Goal: Information Seeking & Learning: Learn about a topic

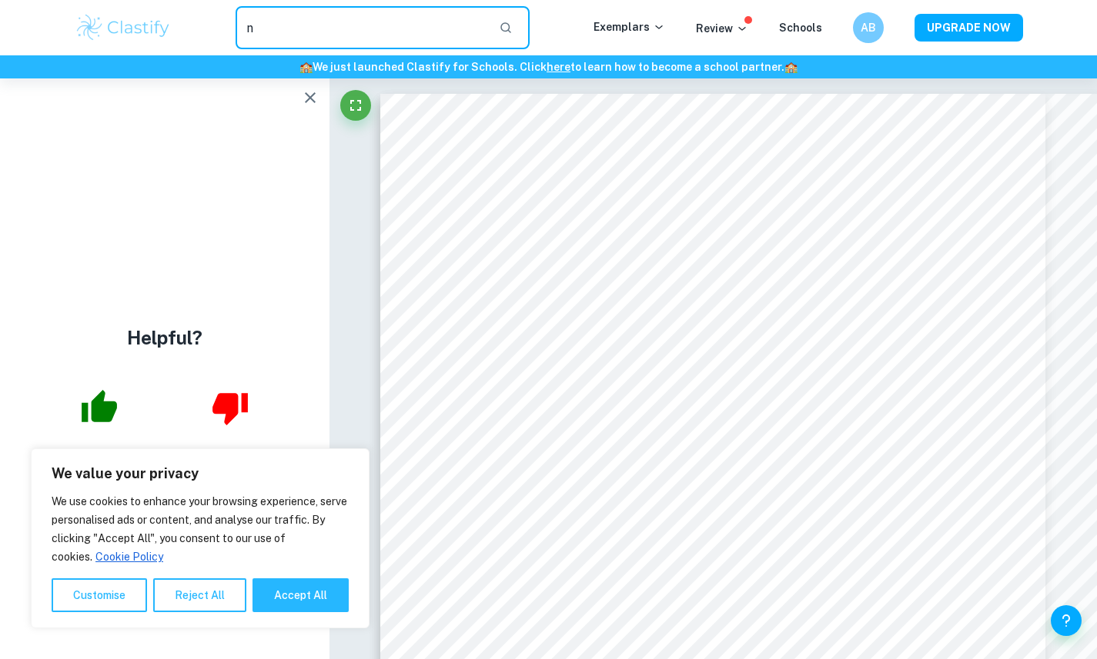
scroll to position [19944, 0]
type input "nvidia"
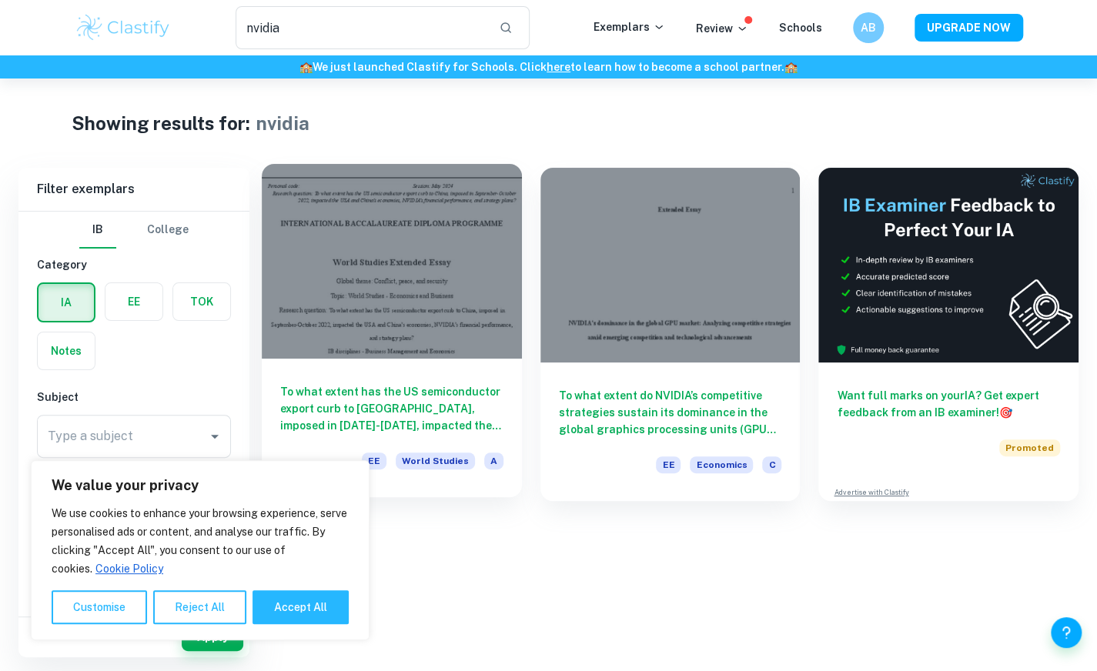
click at [437, 281] on div at bounding box center [392, 261] width 260 height 195
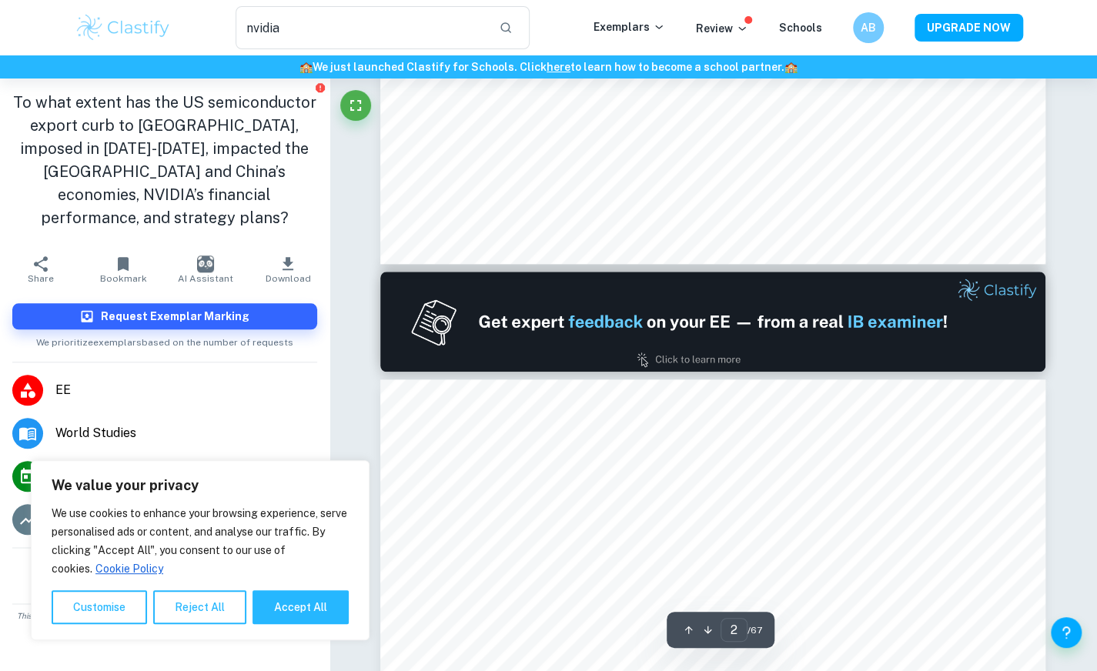
type input "2"
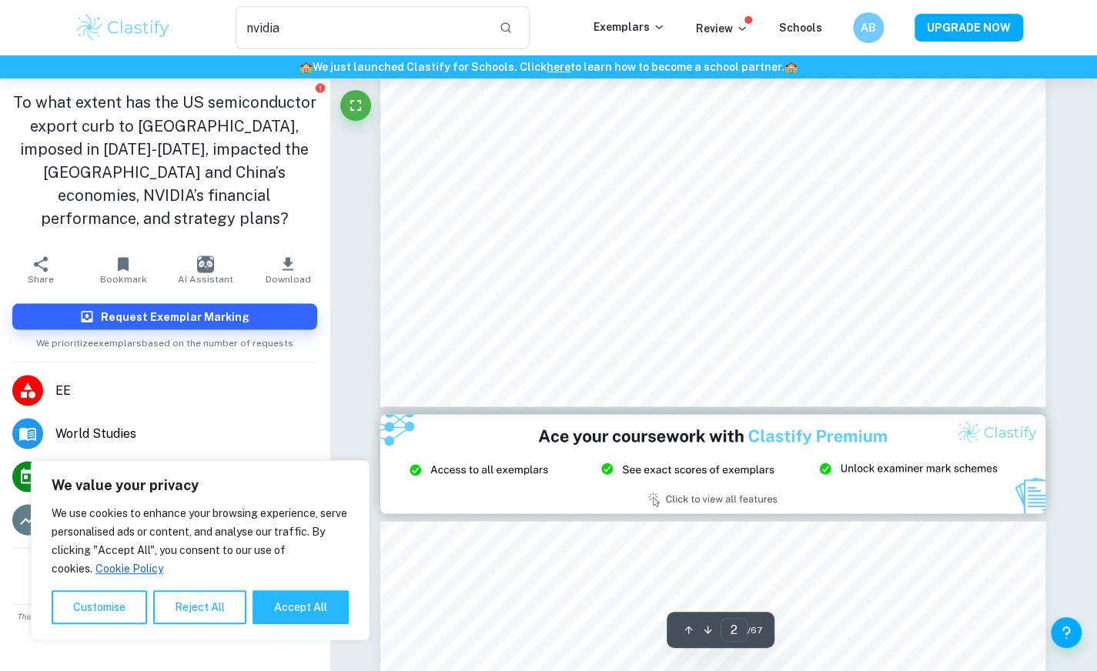
scroll to position [1534, 0]
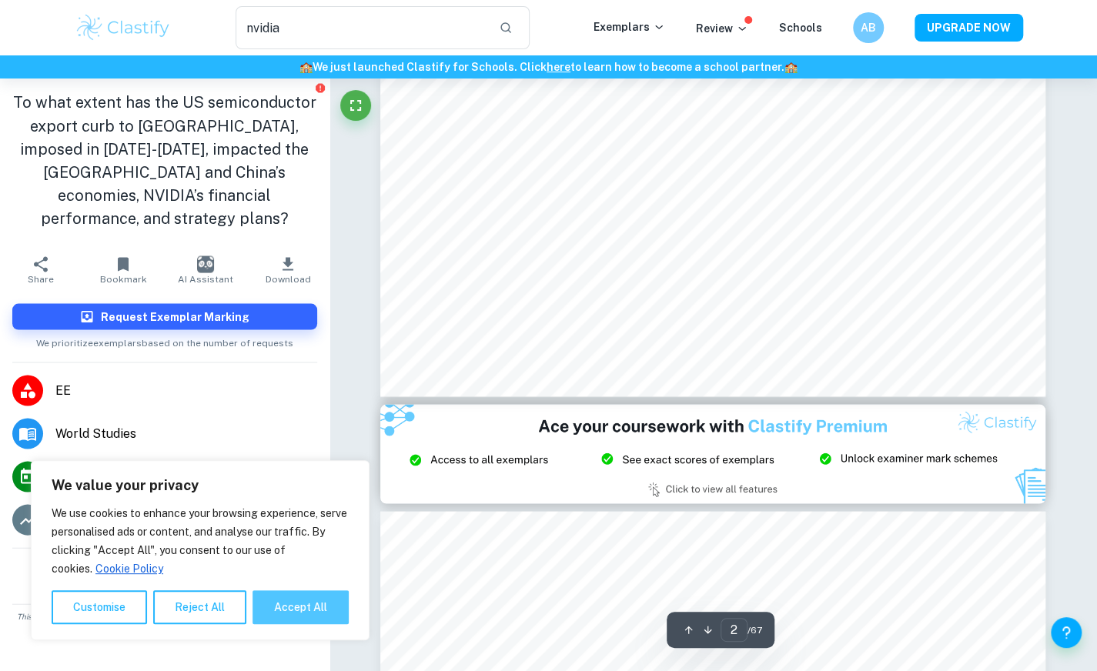
click at [302, 609] on button "Accept All" at bounding box center [300, 607] width 96 height 34
checkbox input "true"
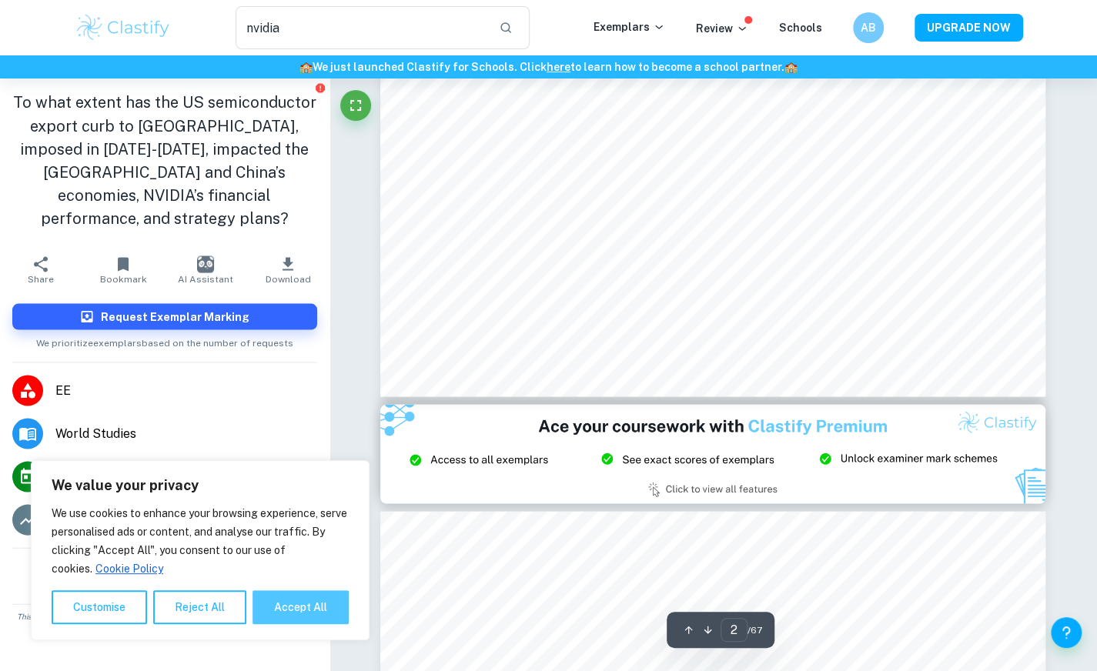
checkbox input "true"
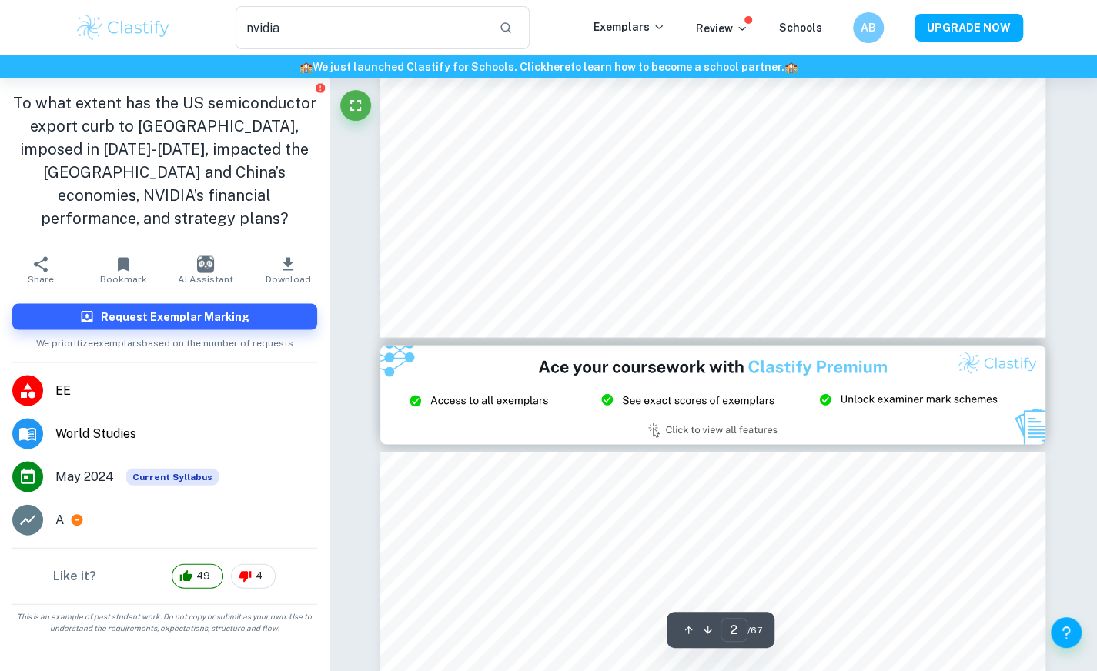
scroll to position [1454, 0]
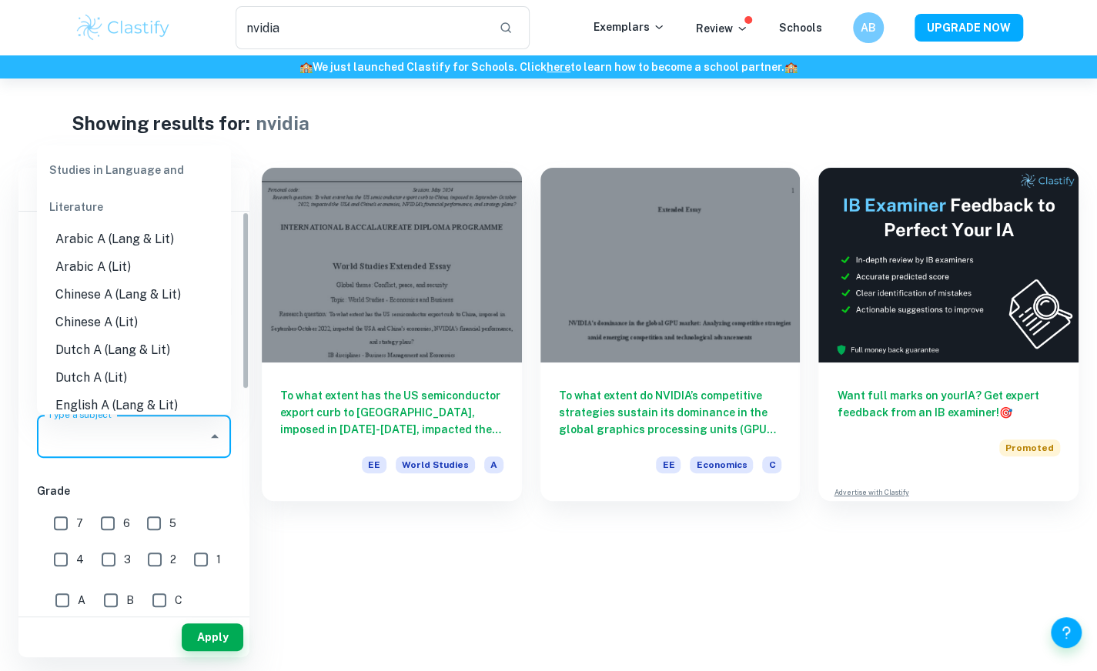
click at [194, 432] on input "Type a subject" at bounding box center [122, 436] width 157 height 29
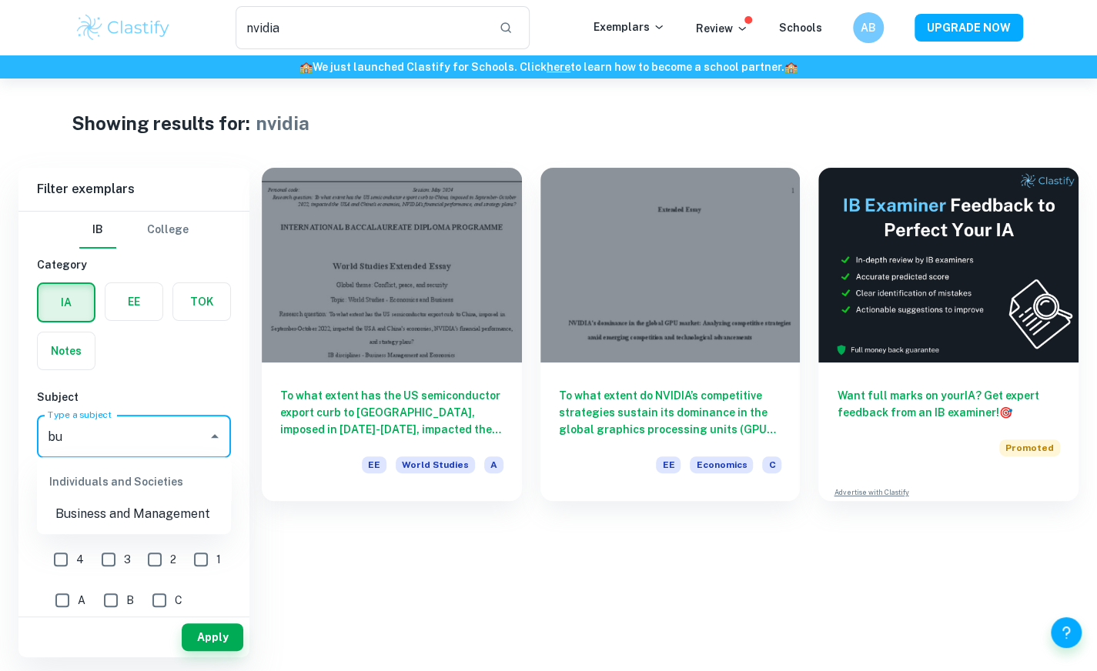
click at [141, 509] on li "Business and Management" at bounding box center [134, 514] width 194 height 28
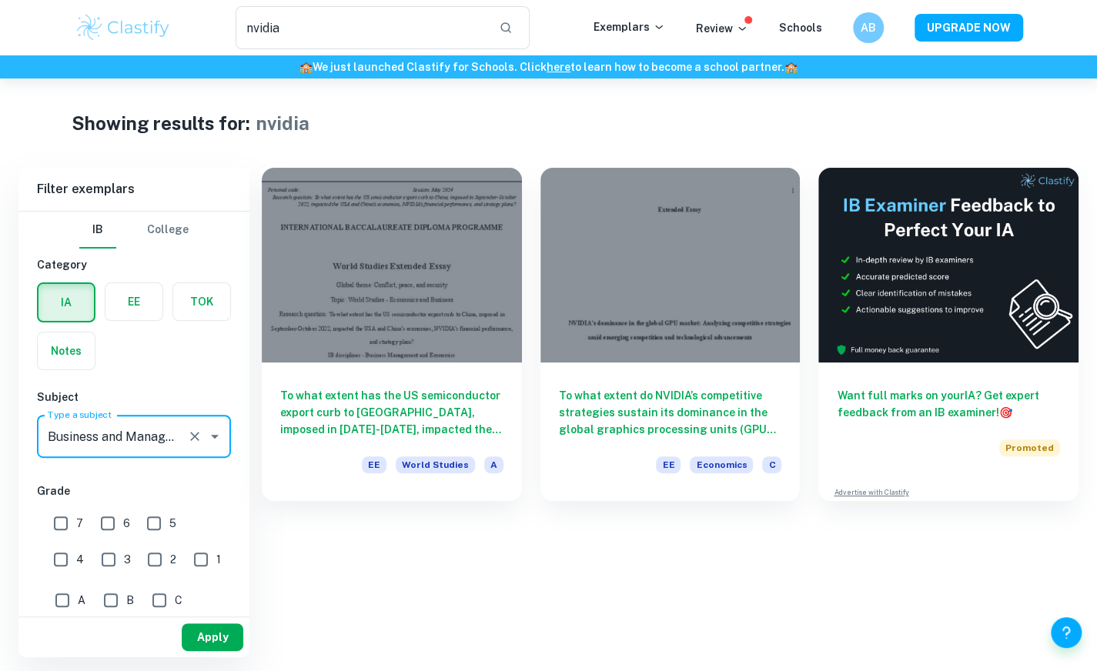
type input "Business and Management"
click at [223, 632] on button "Apply" at bounding box center [213, 637] width 62 height 28
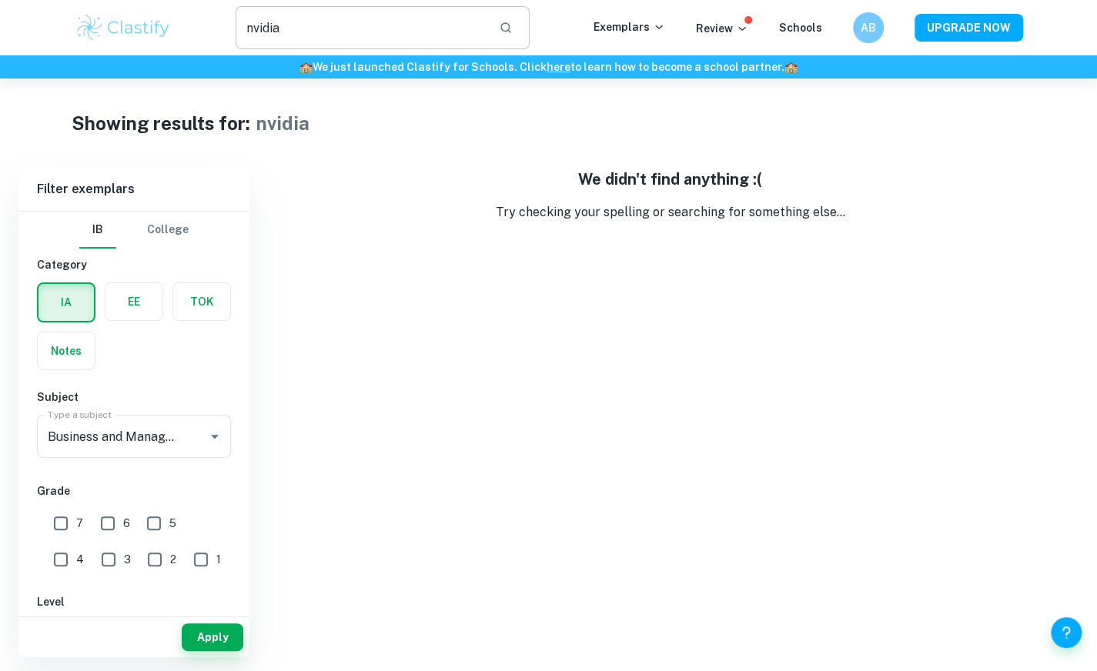
click at [309, 28] on input "nvidia" at bounding box center [361, 27] width 252 height 43
click at [512, 32] on icon "button" at bounding box center [506, 28] width 14 height 14
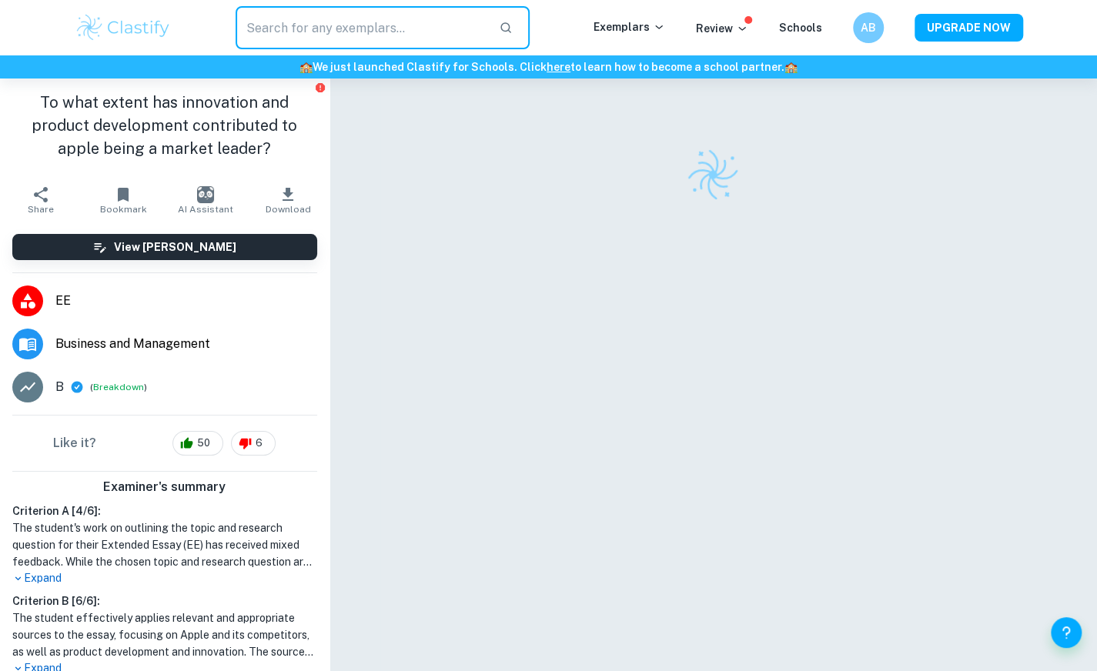
click at [618, 16] on div "​ Exemplars Review Schools AB UPGRADE NOW" at bounding box center [548, 27] width 985 height 43
click at [625, 28] on p "Exemplars" at bounding box center [629, 26] width 72 height 17
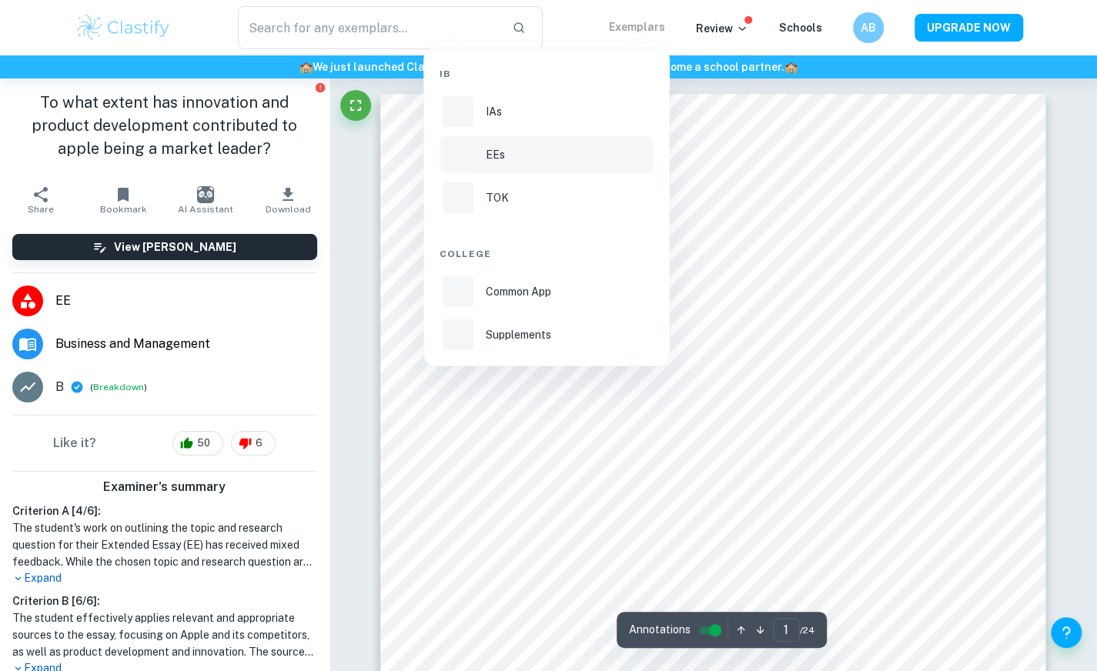
click at [499, 160] on p "EEs" at bounding box center [495, 154] width 19 height 17
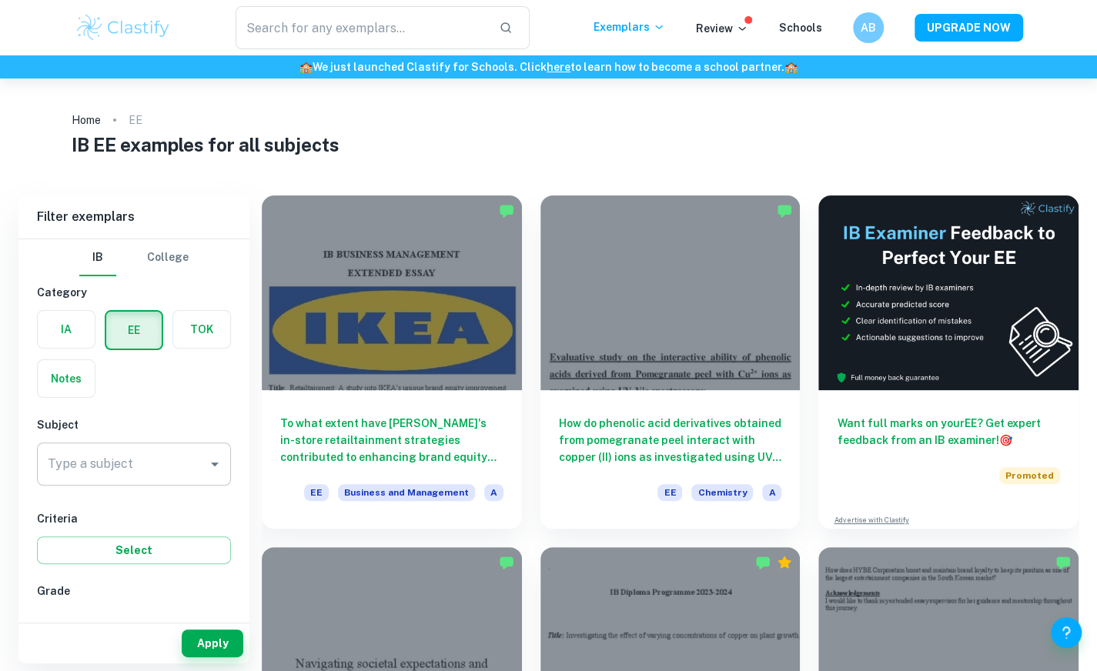
click at [159, 457] on input "Type a subject" at bounding box center [122, 463] width 157 height 29
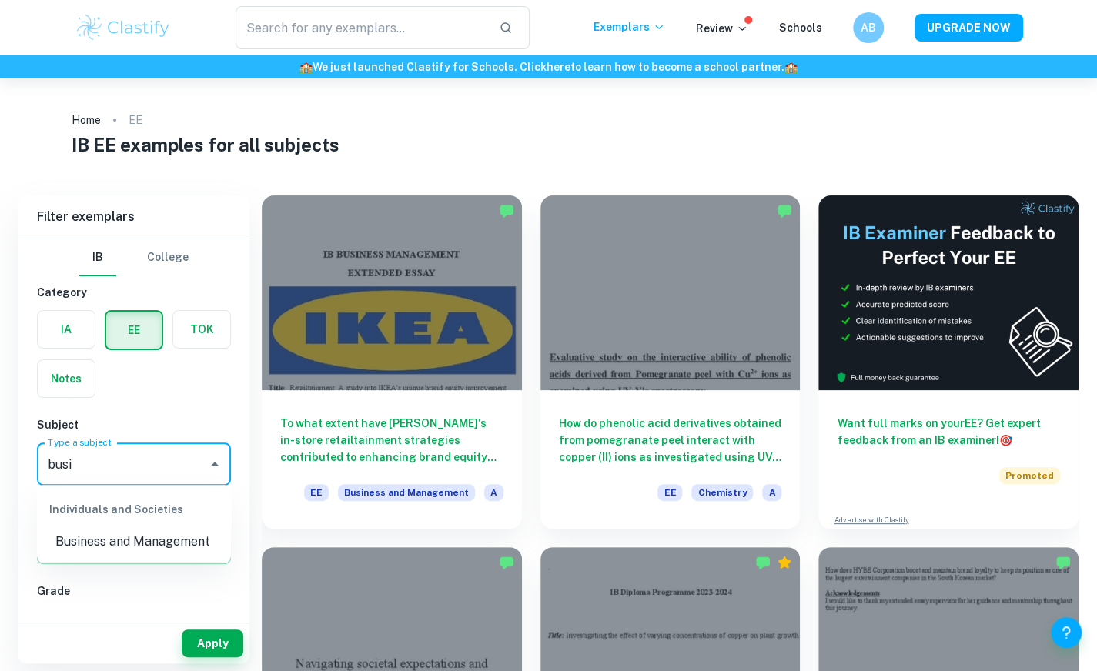
click at [145, 541] on li "Business and Management" at bounding box center [134, 542] width 194 height 28
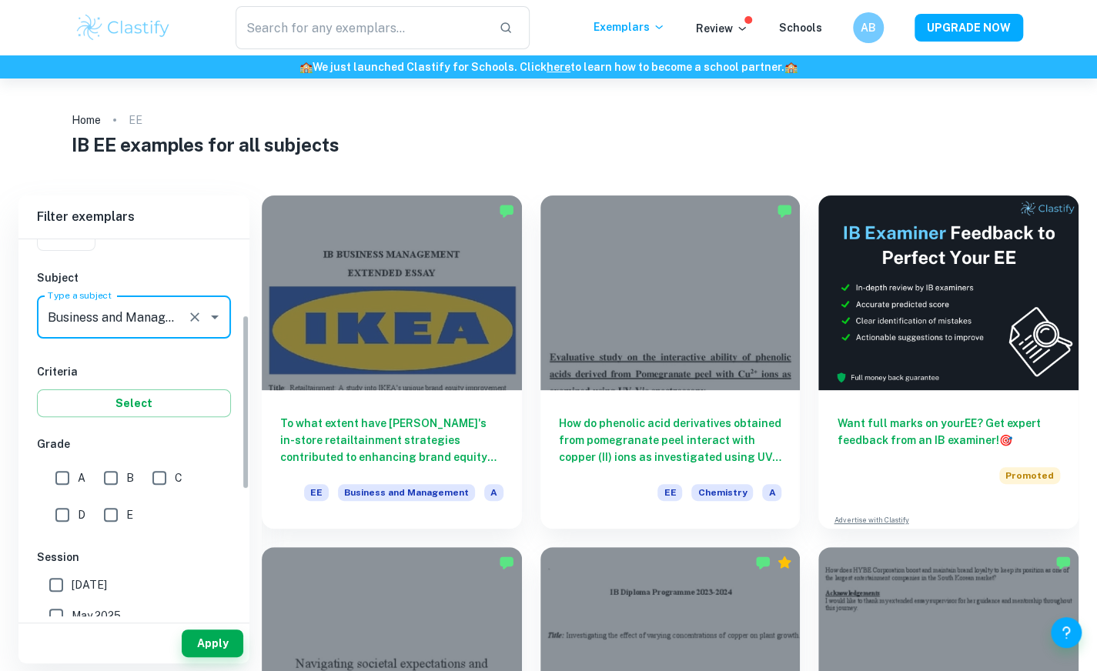
scroll to position [164, 0]
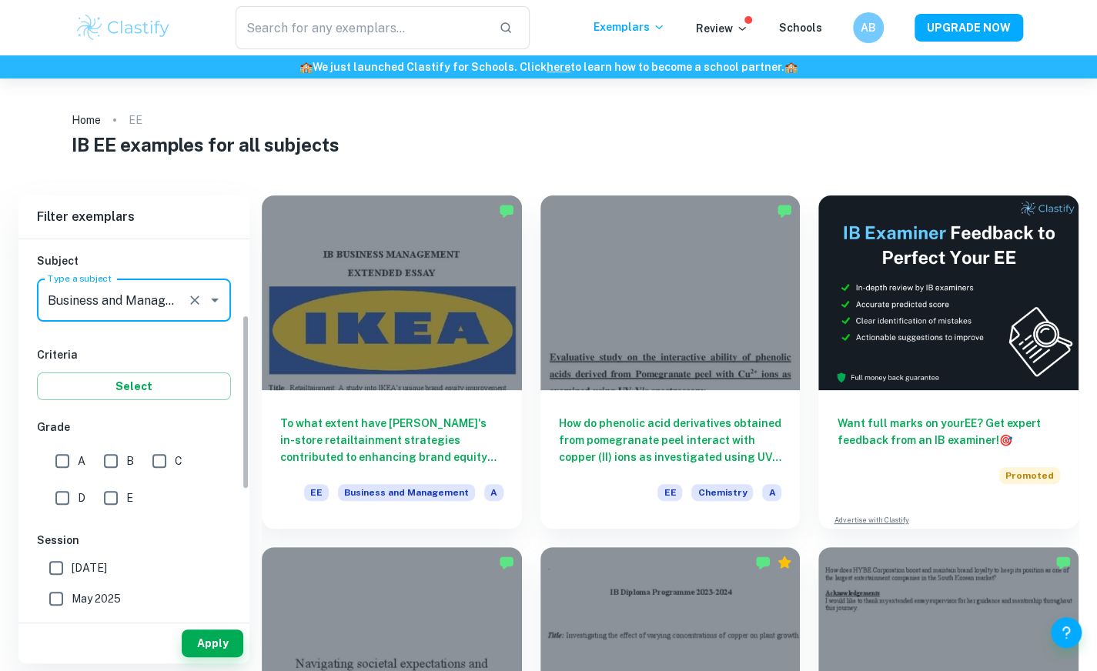
type input "Business and Management"
click at [78, 459] on span "A" at bounding box center [82, 460] width 8 height 17
click at [78, 459] on input "A" at bounding box center [62, 461] width 31 height 31
checkbox input "true"
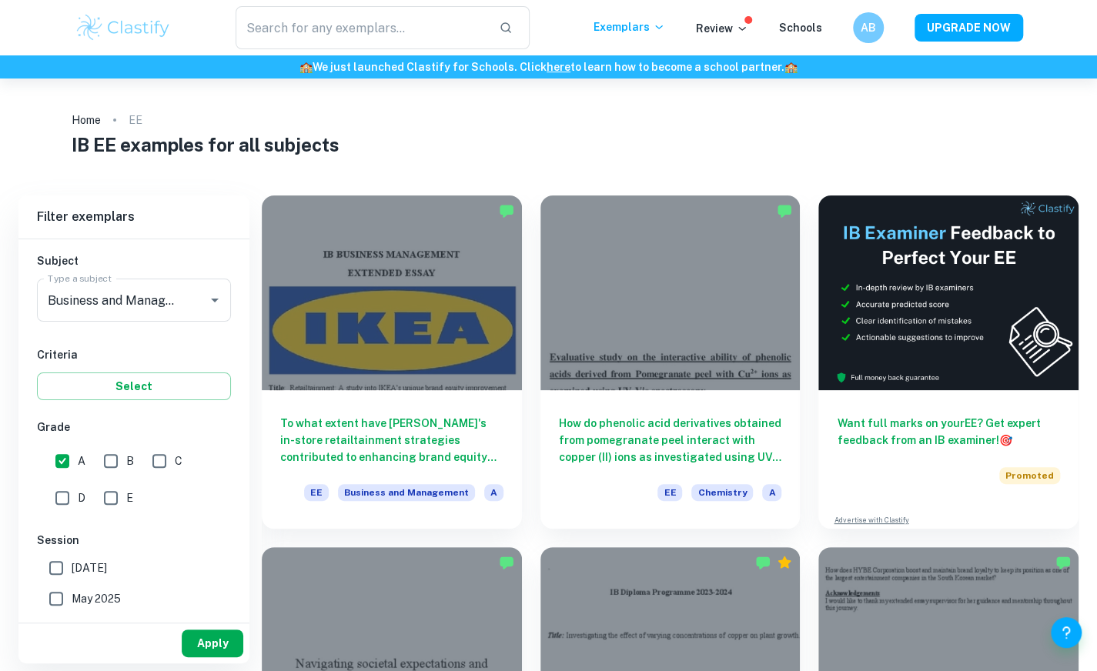
click at [198, 638] on button "Apply" at bounding box center [213, 643] width 62 height 28
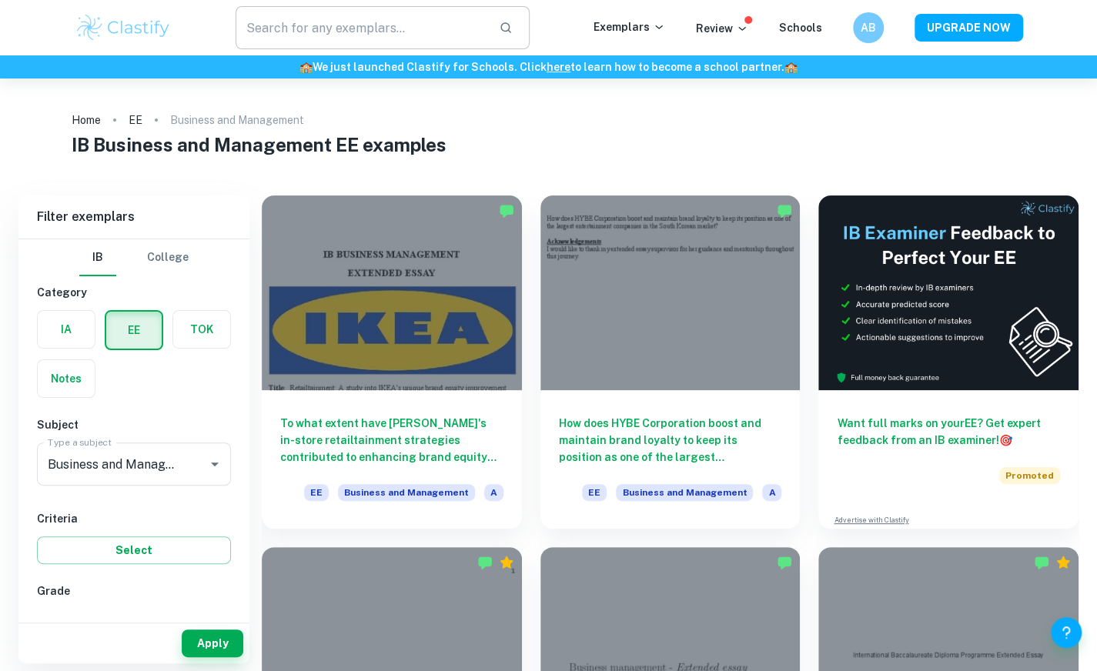
click at [343, 42] on input "text" at bounding box center [361, 27] width 252 height 43
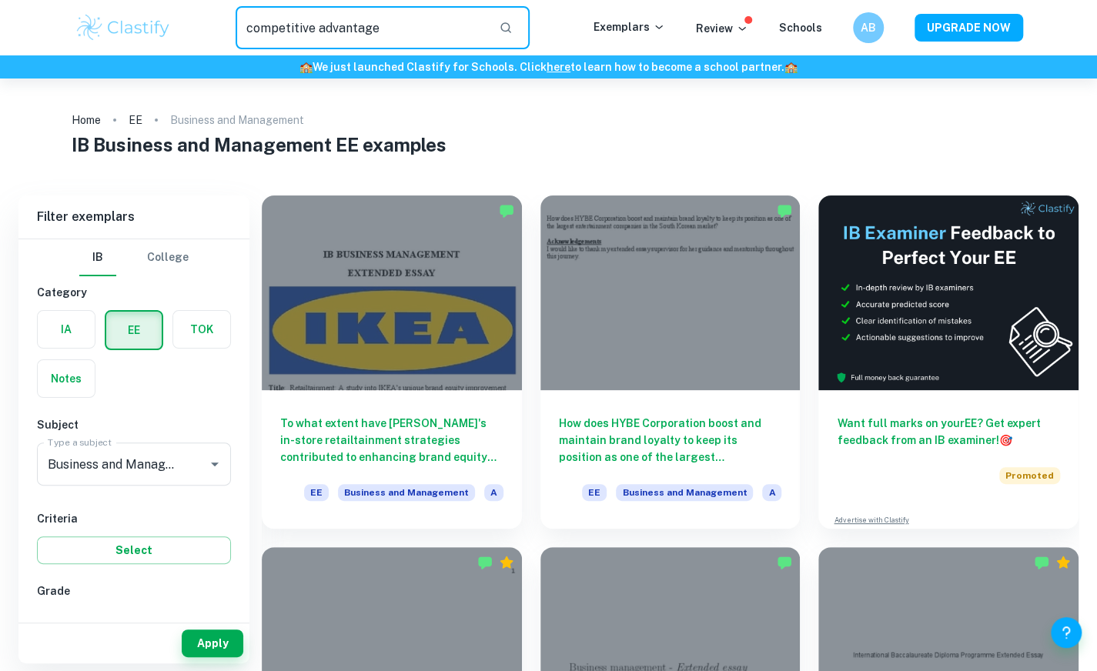
type input "competitive advantage"
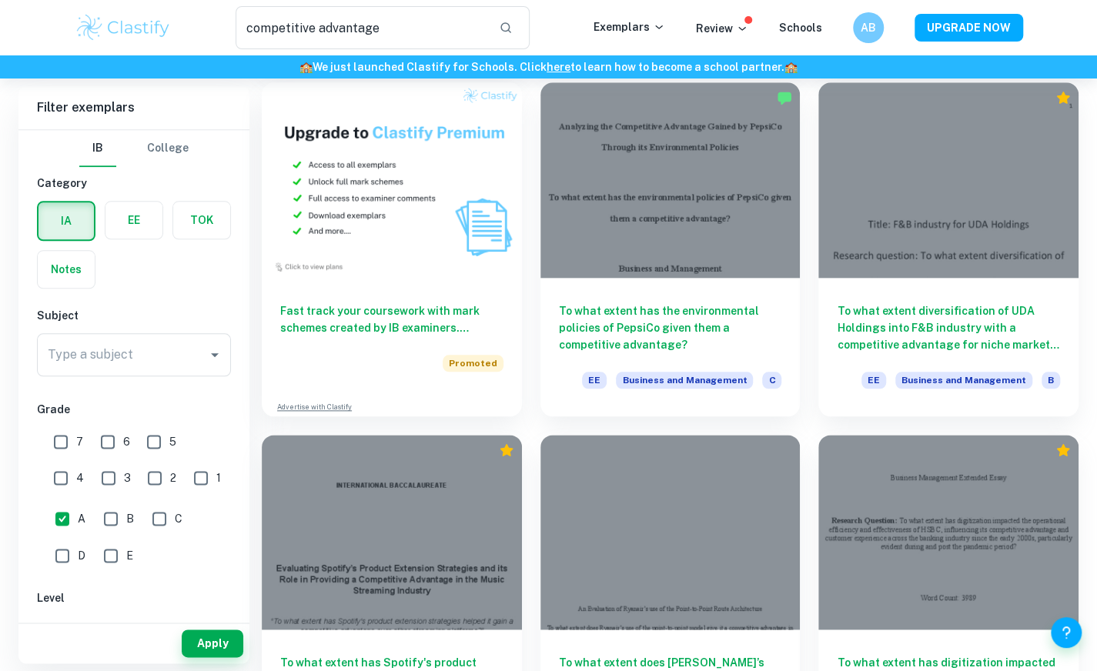
scroll to position [802, 0]
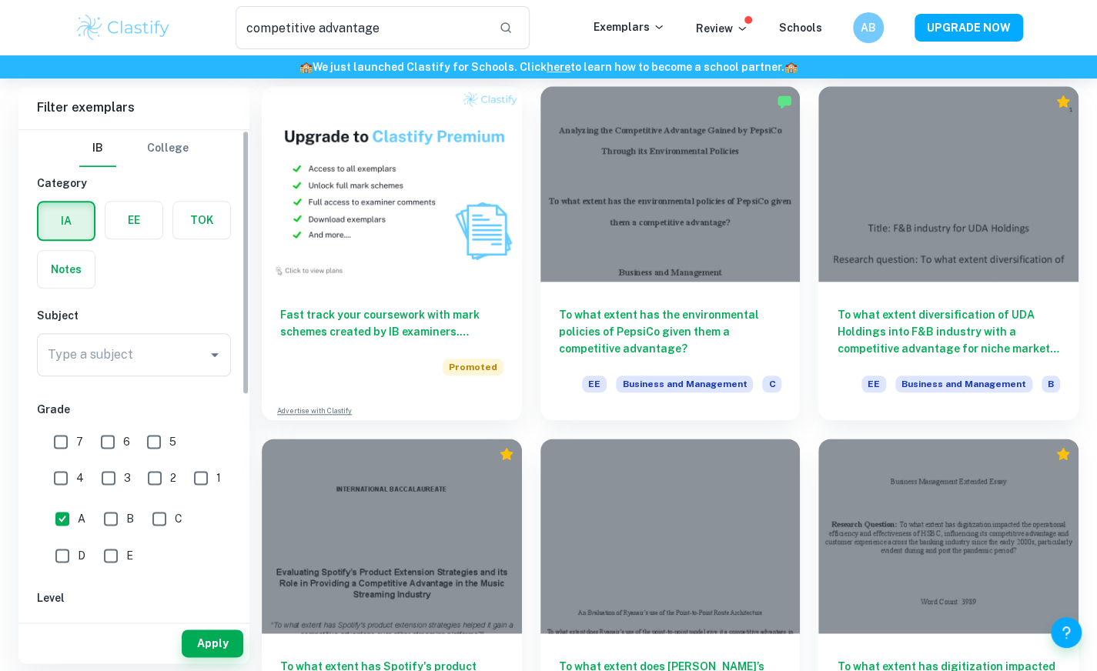
click at [129, 235] on label "button" at bounding box center [133, 220] width 57 height 37
click at [0, 0] on input "radio" at bounding box center [0, 0] width 0 height 0
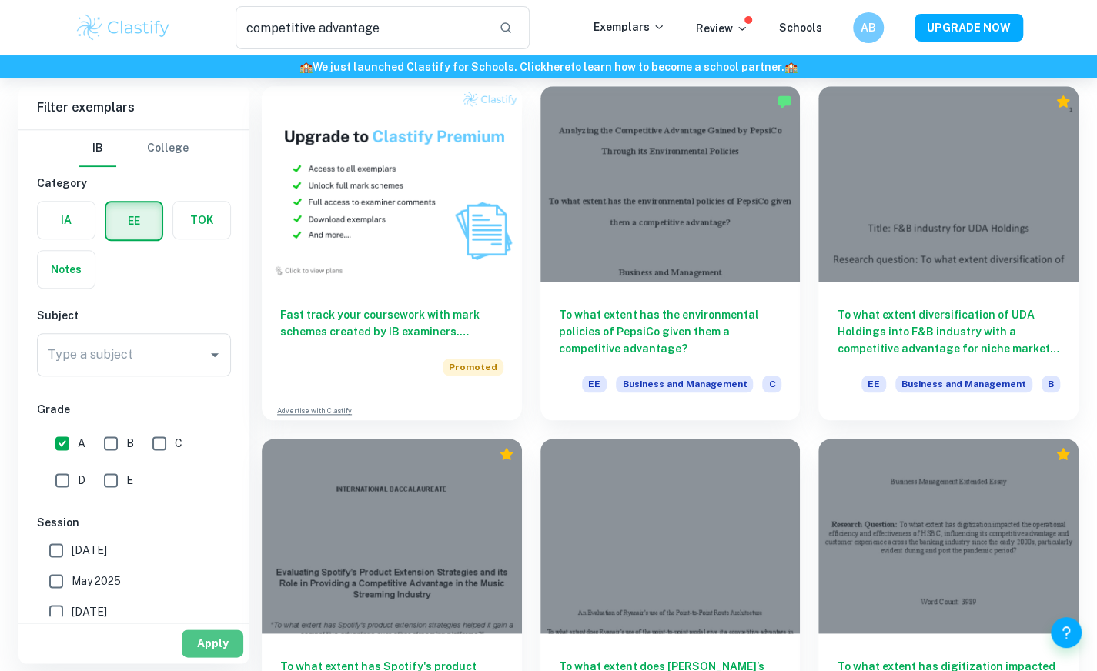
click at [220, 646] on button "Apply" at bounding box center [213, 643] width 62 height 28
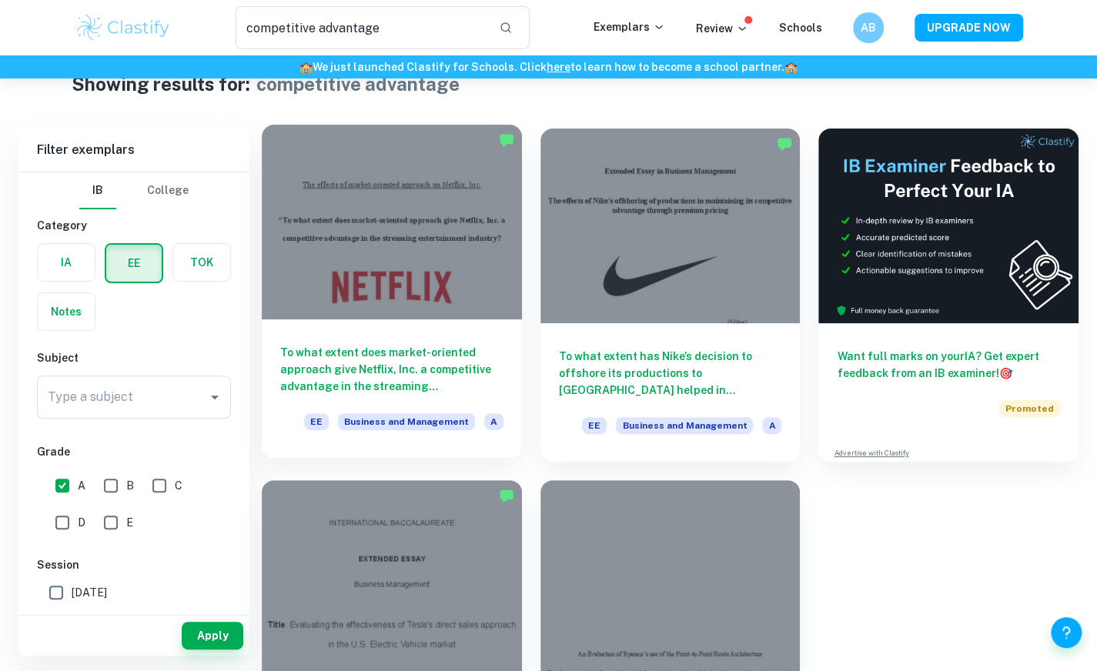
scroll to position [40, 0]
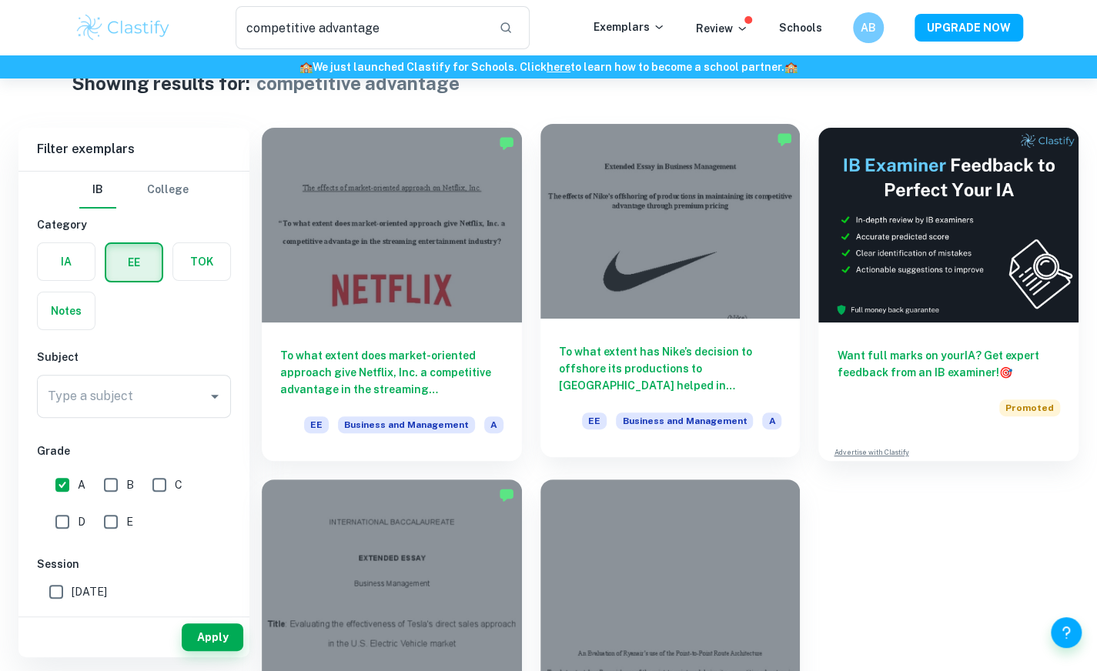
click at [673, 259] on div at bounding box center [670, 221] width 260 height 195
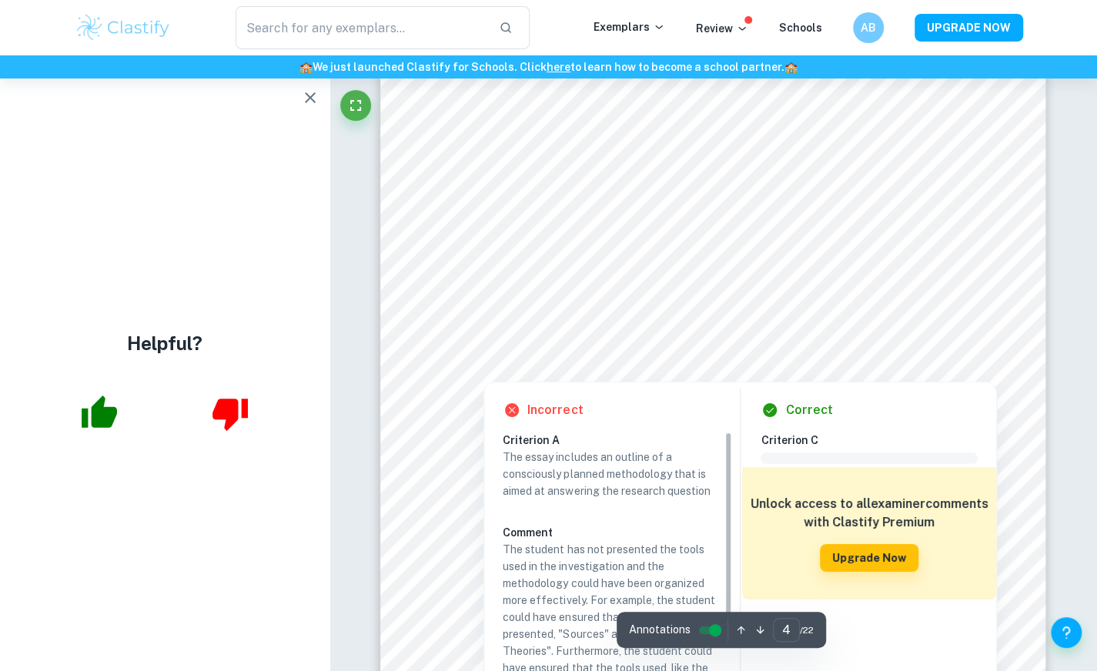
scroll to position [3017, 0]
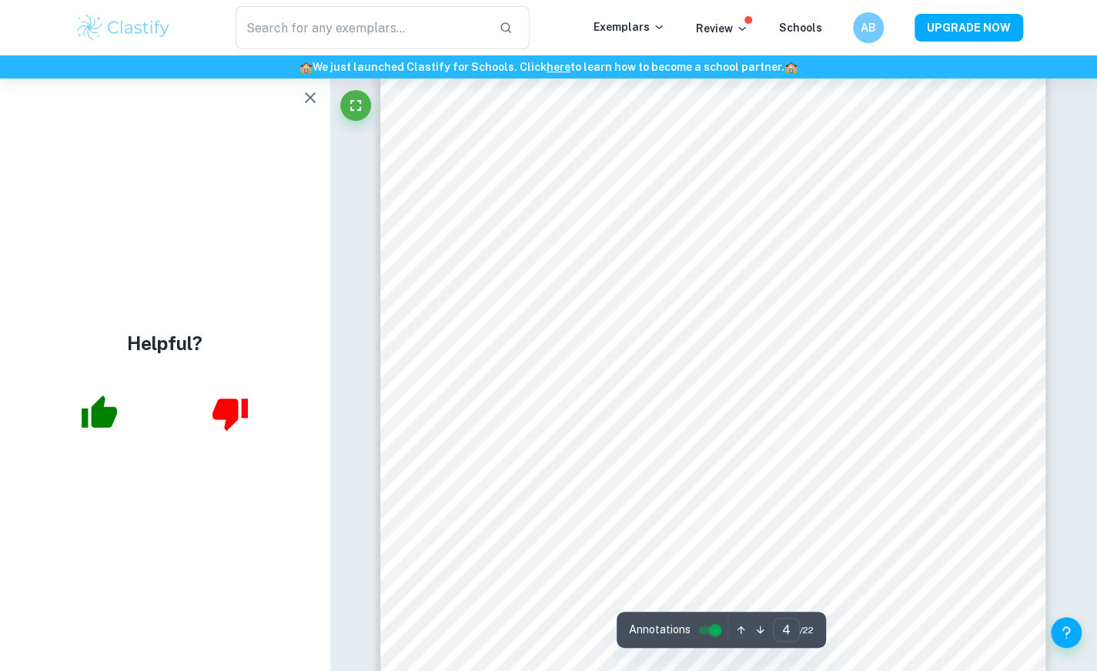
click at [311, 96] on icon "button" at bounding box center [310, 97] width 11 height 11
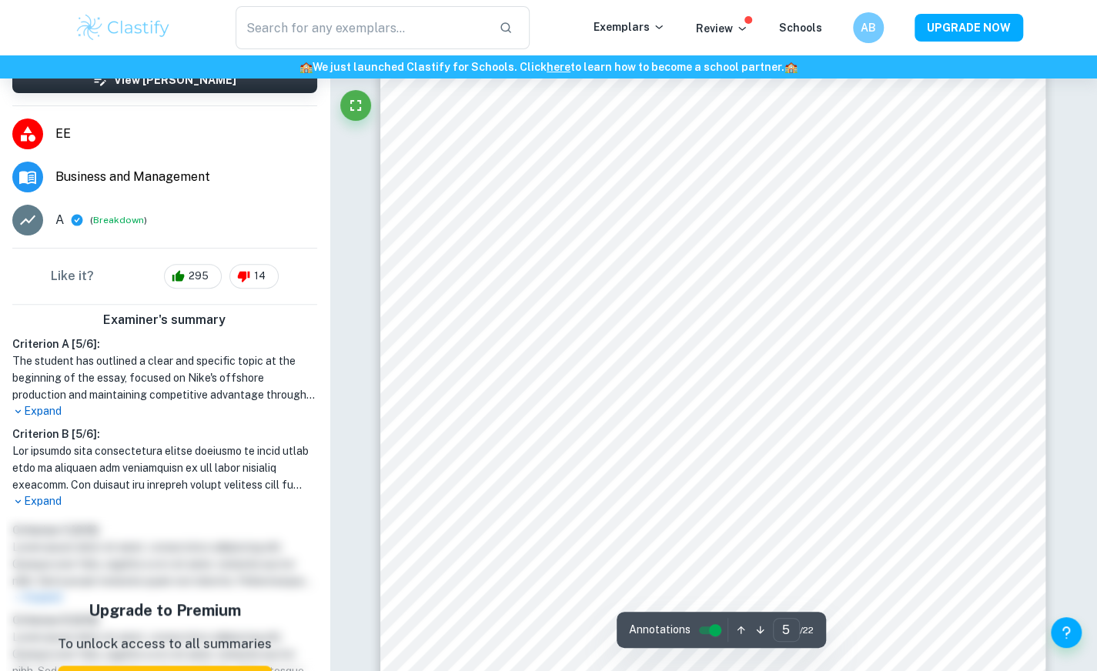
scroll to position [239, 0]
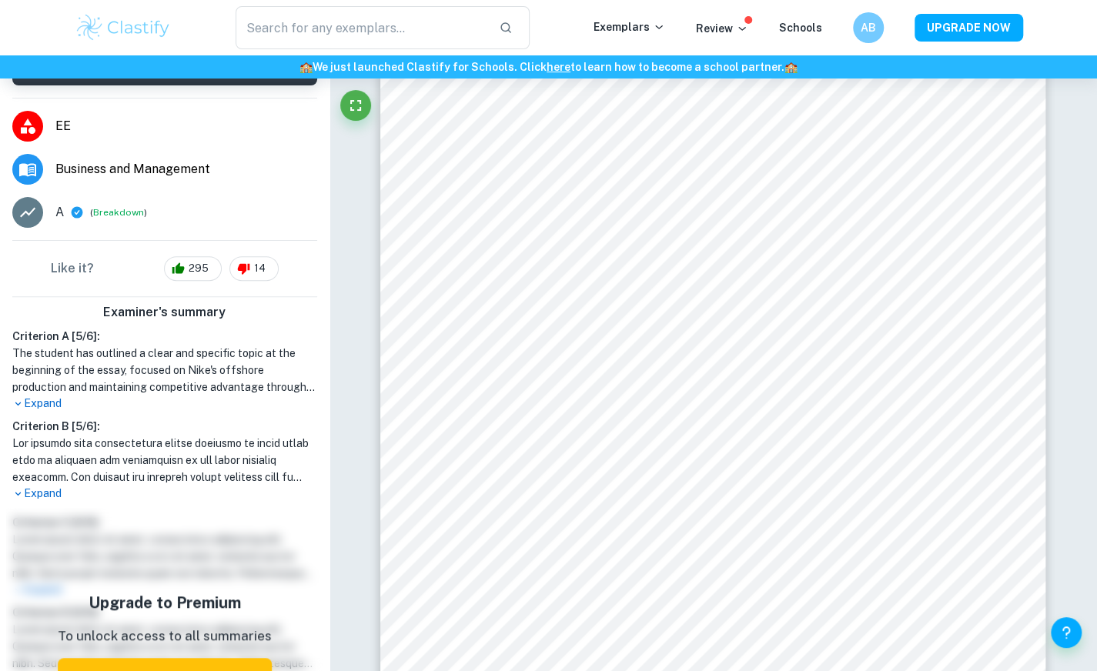
click at [45, 486] on p "Expand" at bounding box center [164, 494] width 305 height 16
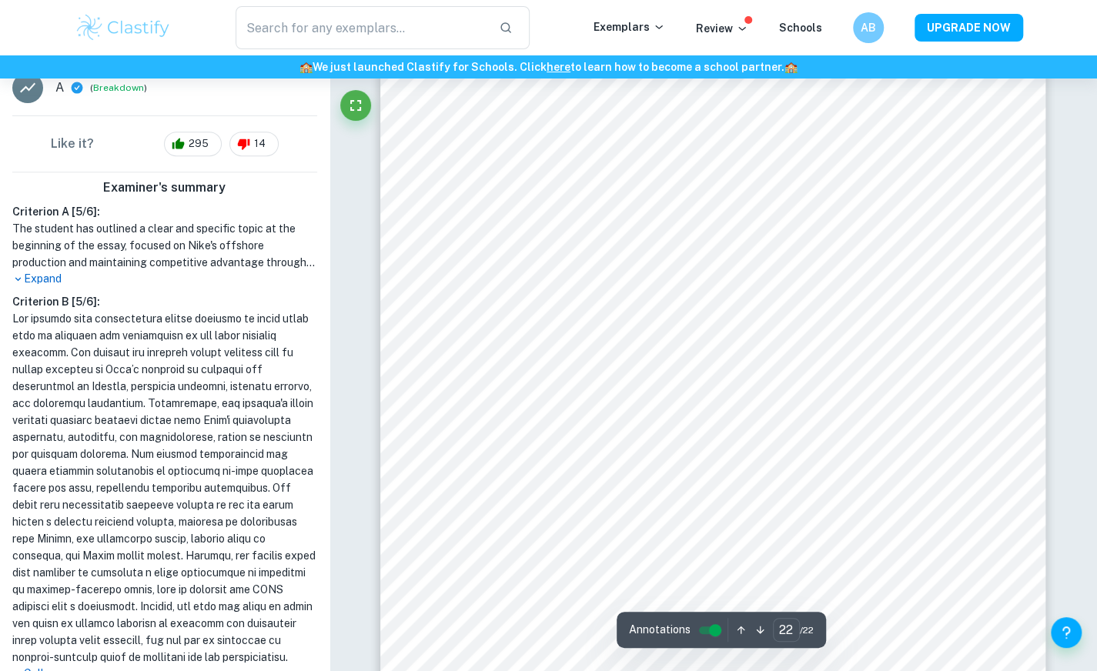
scroll to position [19064, 0]
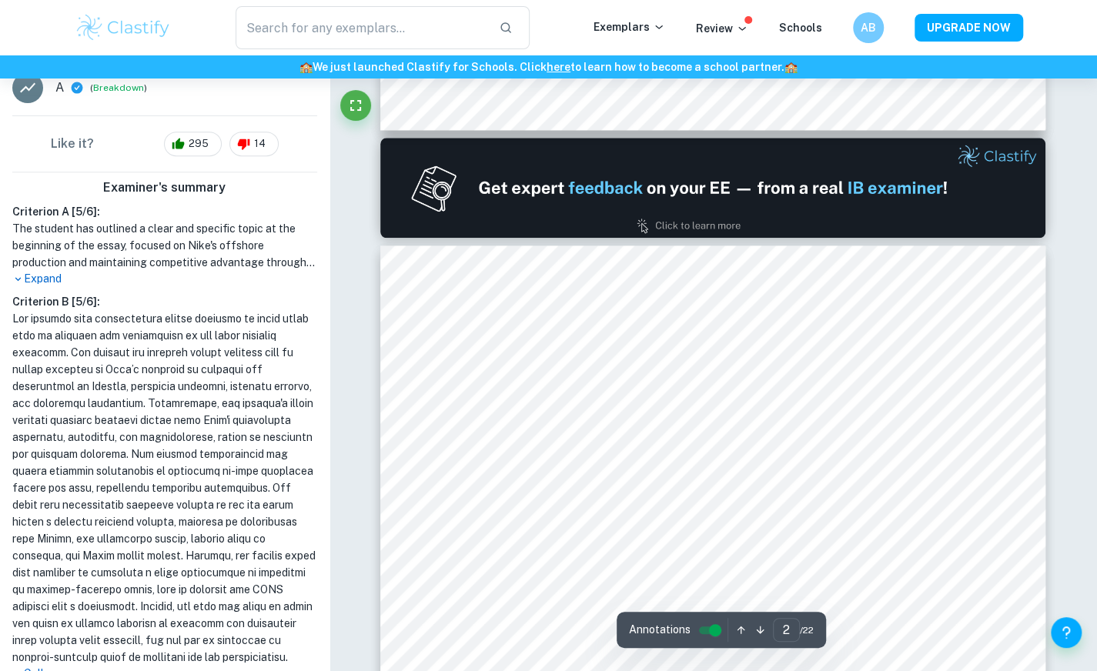
type input "1"
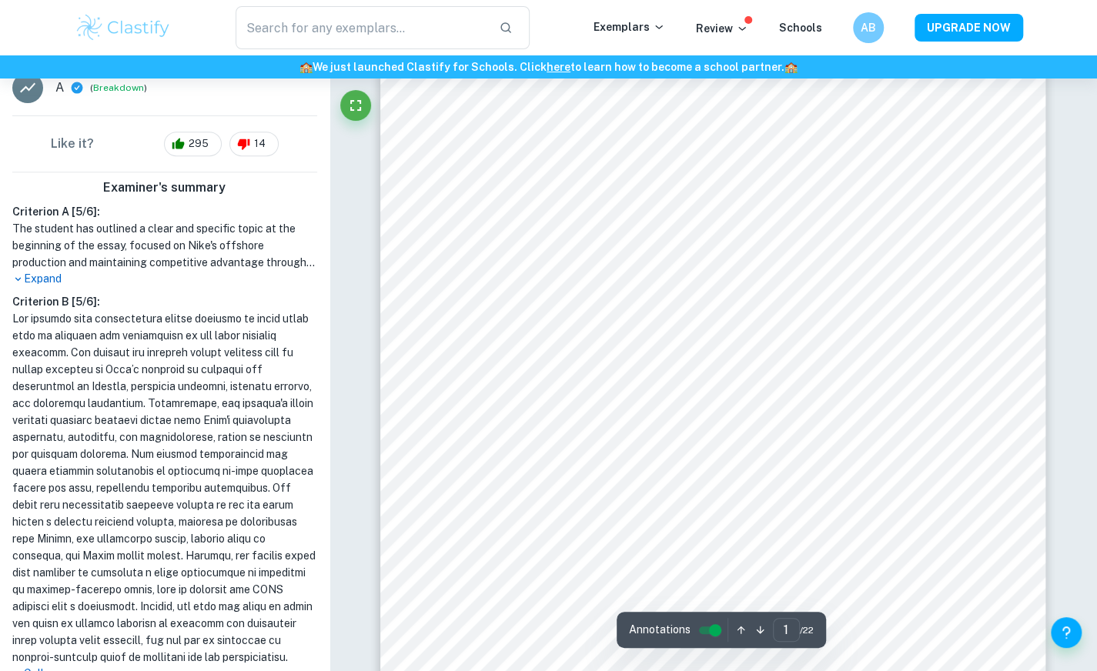
scroll to position [285, 0]
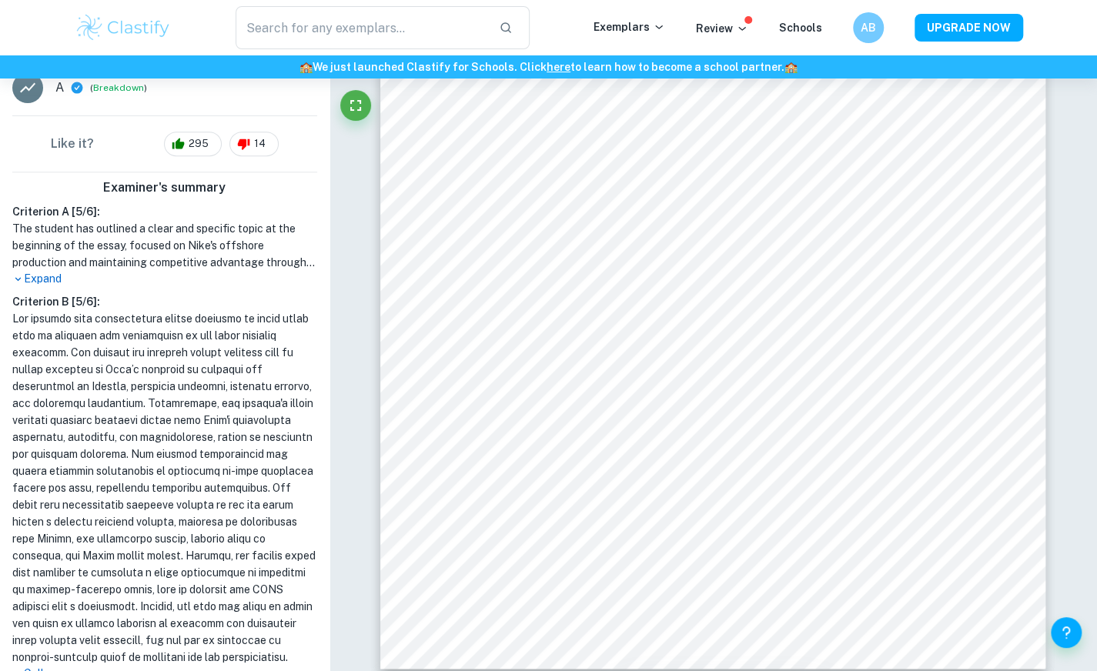
type input "competitive advantage"
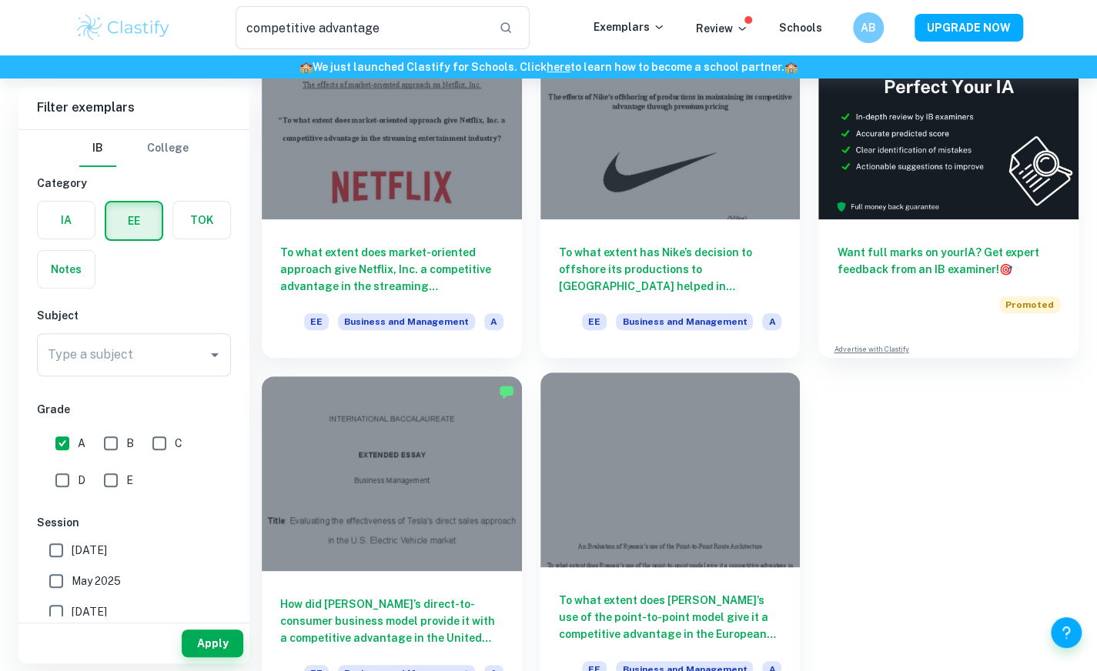
scroll to position [182, 0]
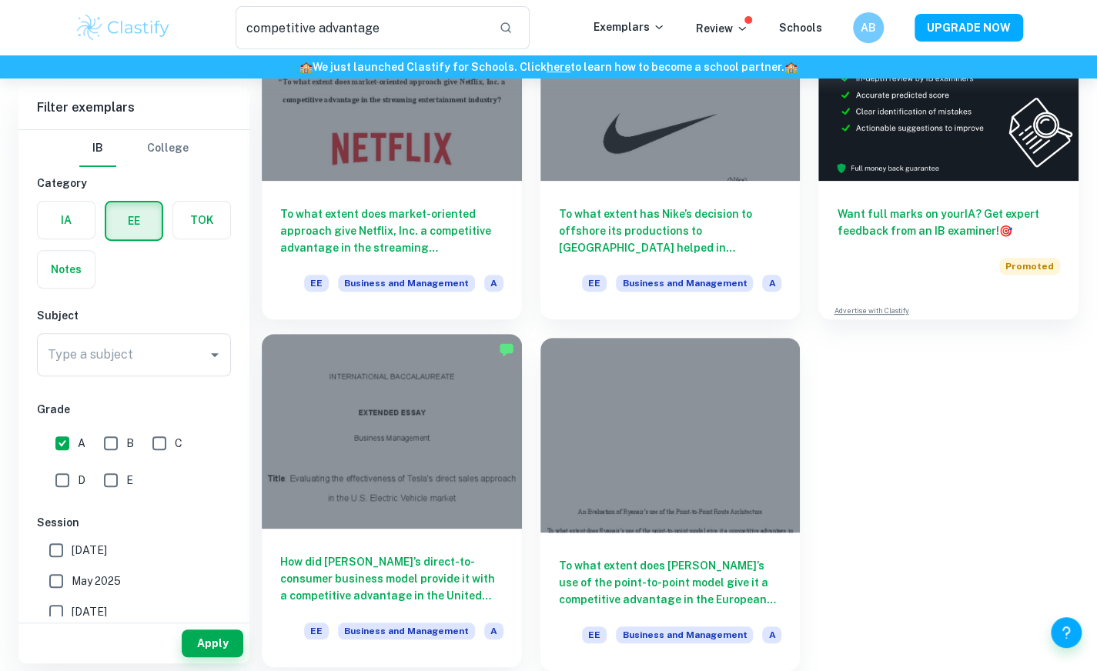
click at [451, 497] on div at bounding box center [392, 431] width 260 height 195
